Goal: Task Accomplishment & Management: Complete application form

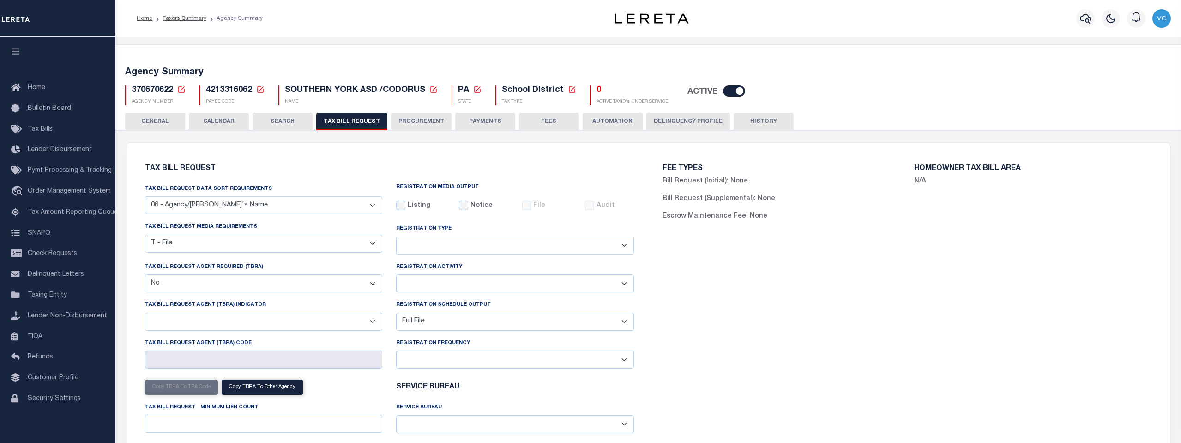
select select "29"
select select "22"
select select "false"
select select "1"
select select
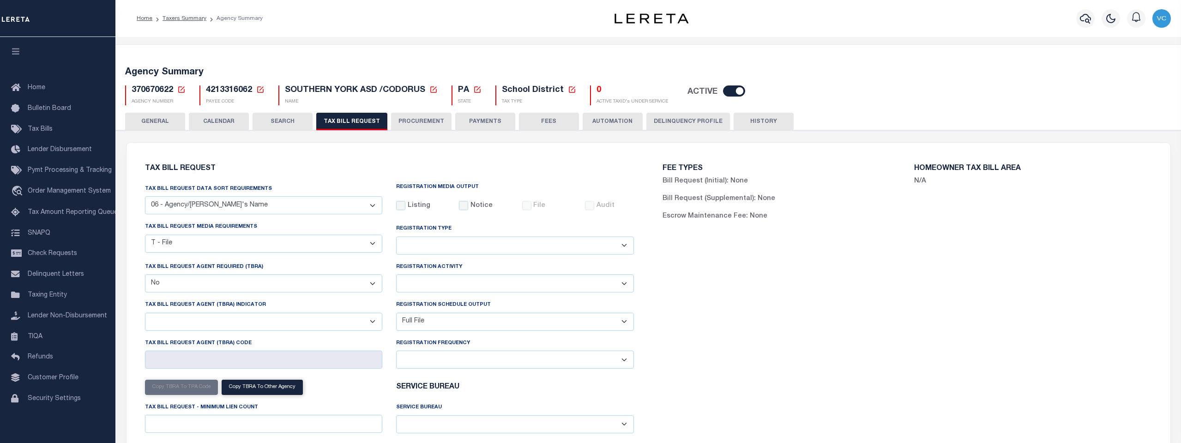
select select "1"
click at [180, 91] on icon at bounding box center [181, 89] width 8 height 8
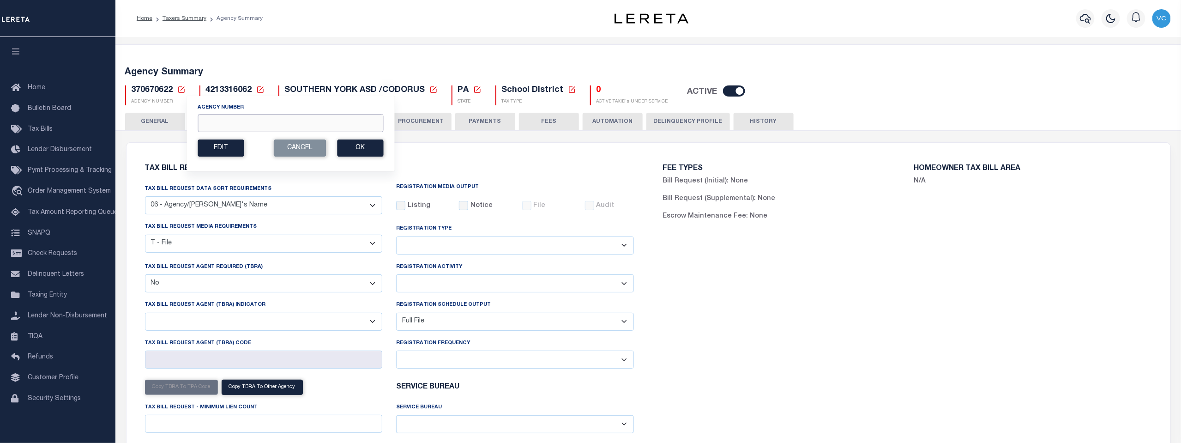
click at [221, 121] on input "Agency Number" at bounding box center [291, 123] width 186 height 18
type input "210810106"
click at [363, 146] on button "Ok" at bounding box center [360, 147] width 46 height 17
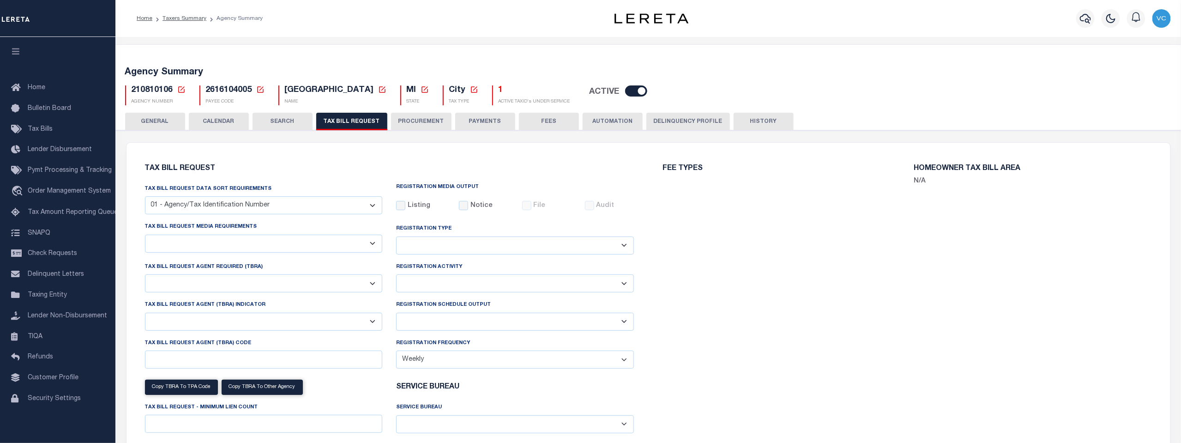
checkbox input "false"
select select "22"
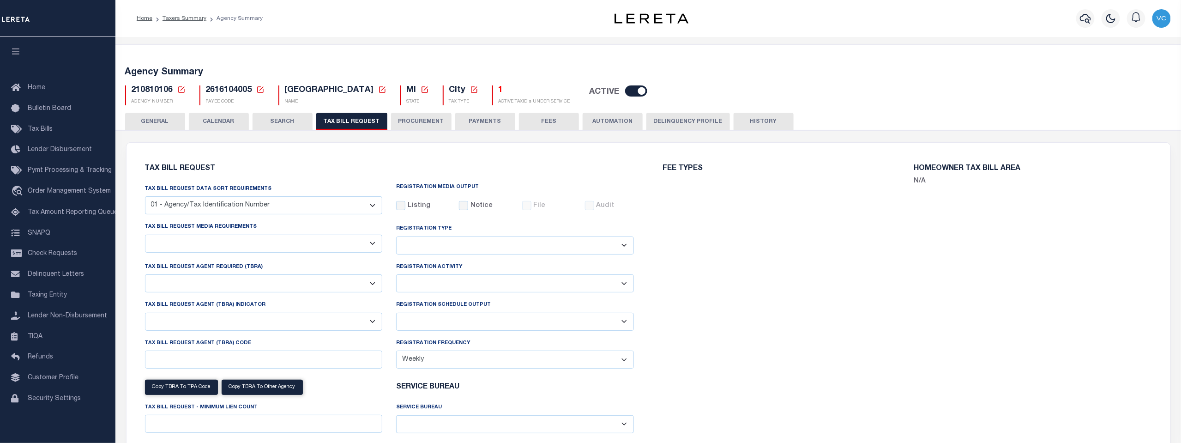
select select "true"
select select "13"
type input "LERET"
select select
select select "1"
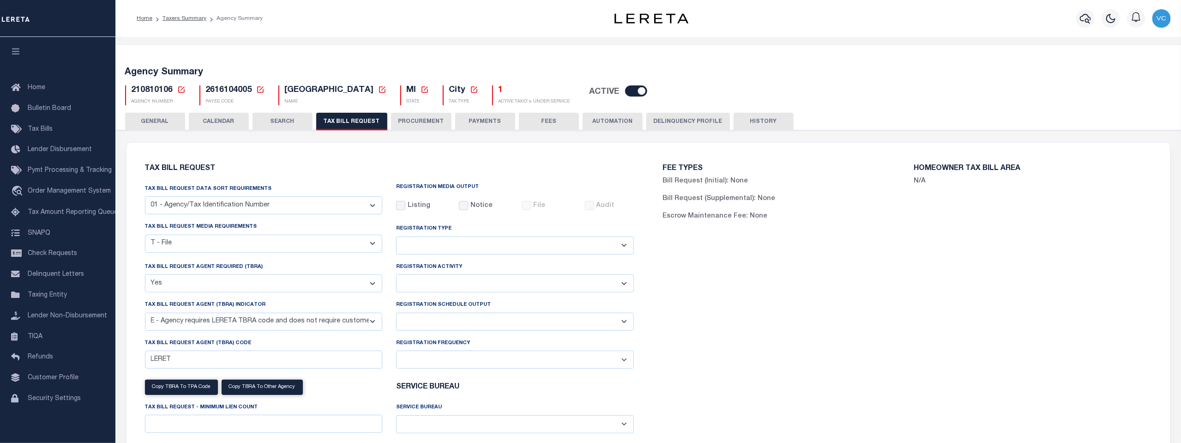
click at [499, 91] on h5 "1" at bounding box center [535, 90] width 72 height 10
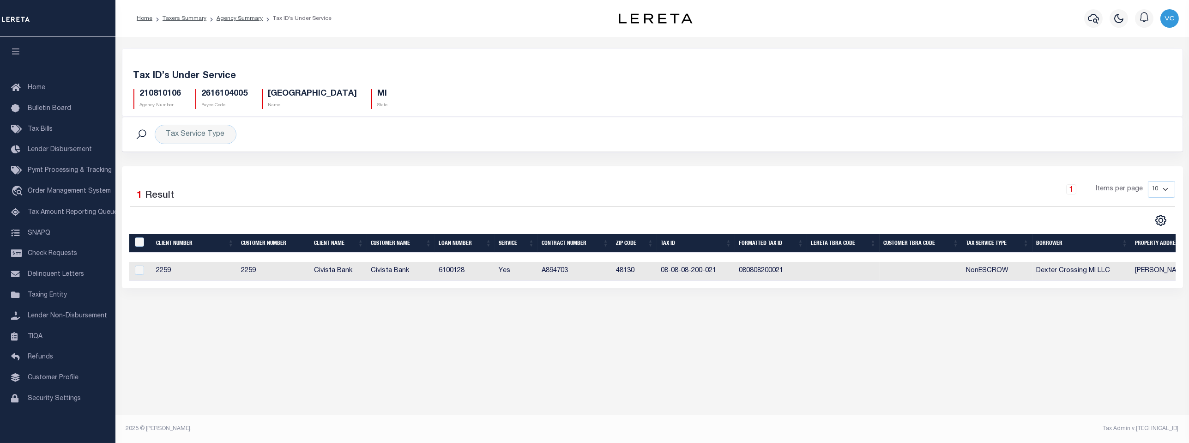
click at [982, 244] on th "Tax Service Type" at bounding box center [997, 243] width 70 height 19
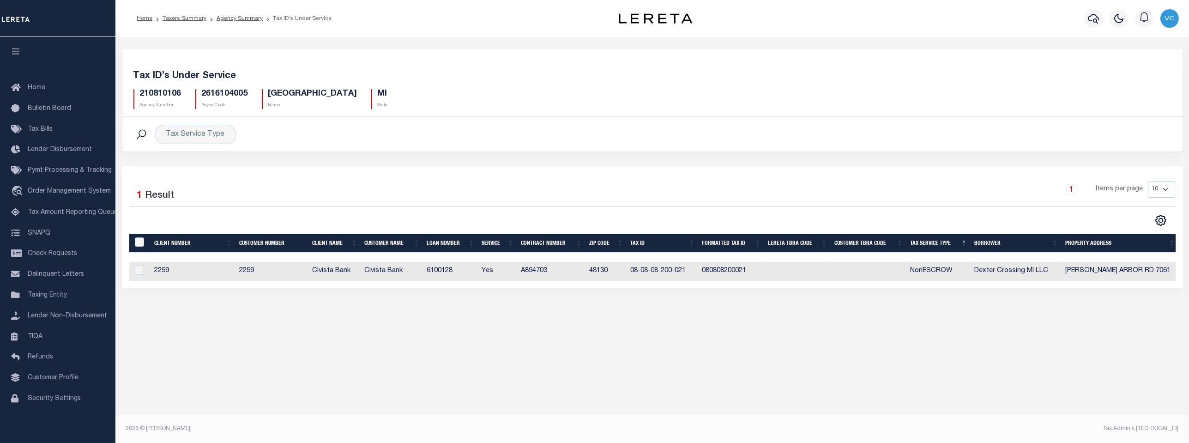
click at [927, 243] on th "Tax Service Type" at bounding box center [938, 243] width 64 height 19
click at [1159, 221] on icon "" at bounding box center [1161, 220] width 12 height 12
